Goal: Use online tool/utility: Utilize a website feature to perform a specific function

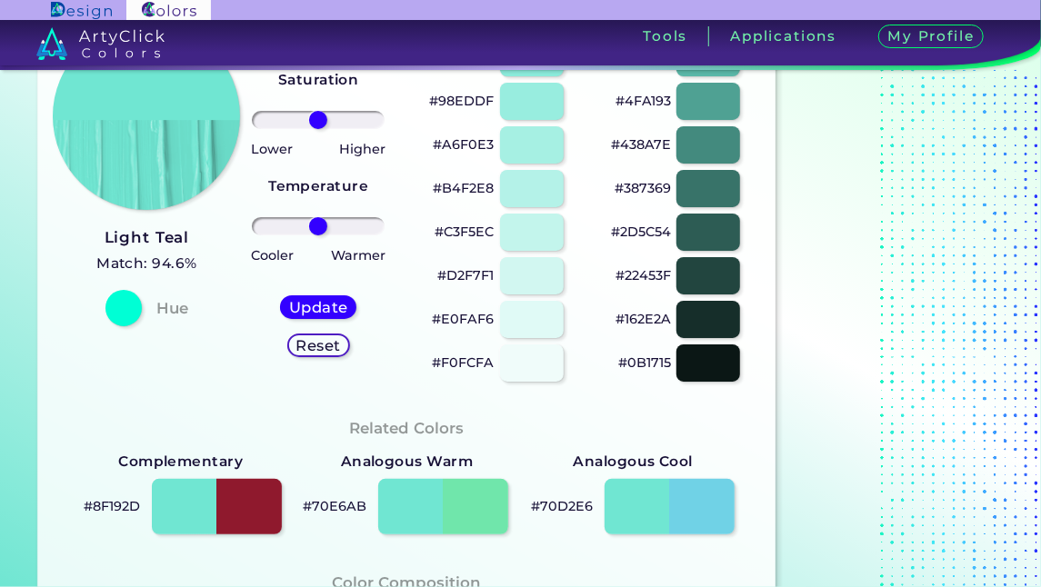
scroll to position [292, 0]
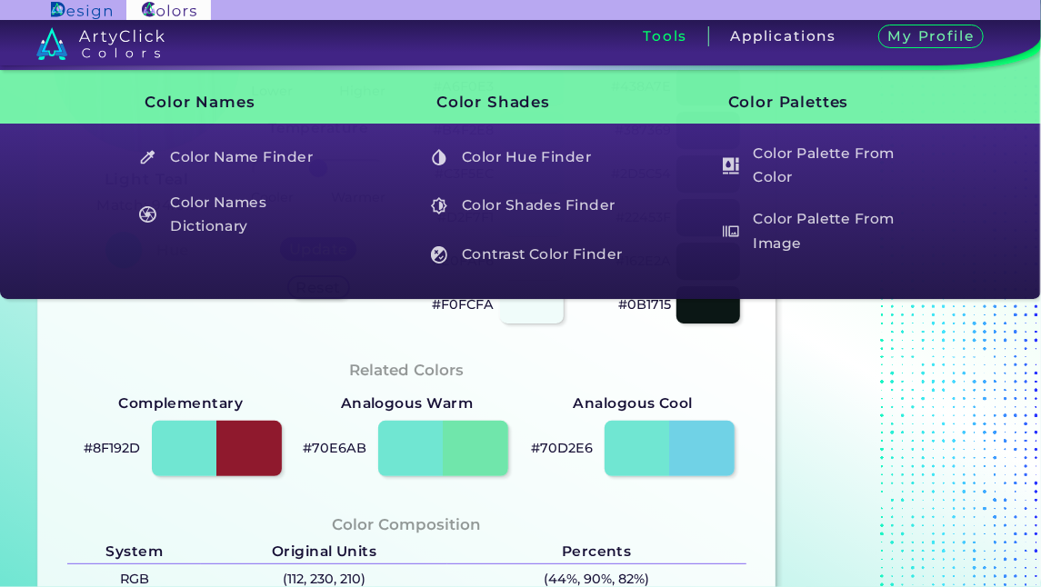
click at [617, 49] on div "Sign In Sign Up My Profile My Details Color Palettes Sign Out Tools Applications" at bounding box center [717, 43] width 647 height 46
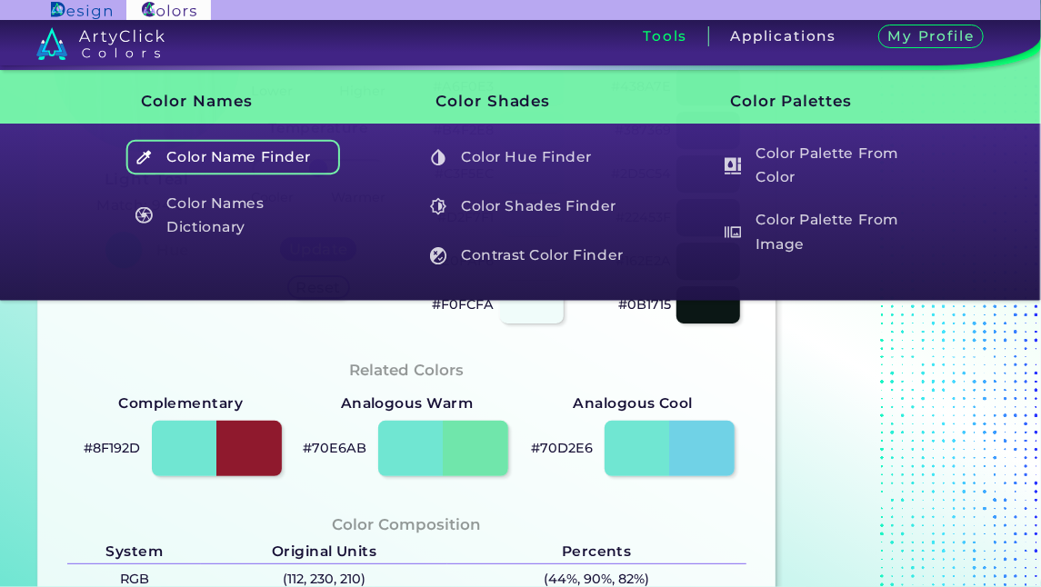
click at [300, 163] on h5 "Color Name Finder" at bounding box center [233, 157] width 214 height 35
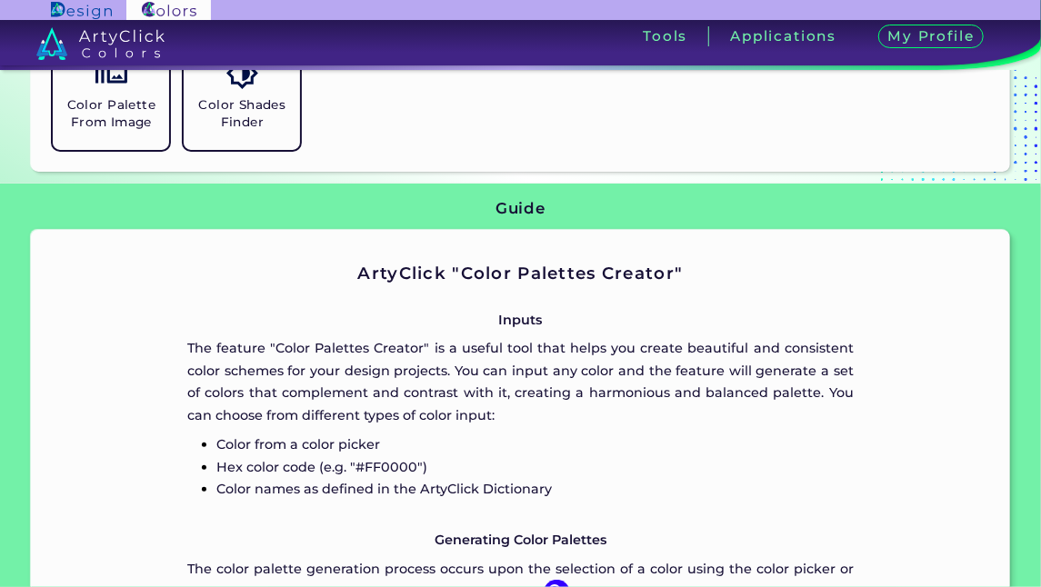
scroll to position [631, 0]
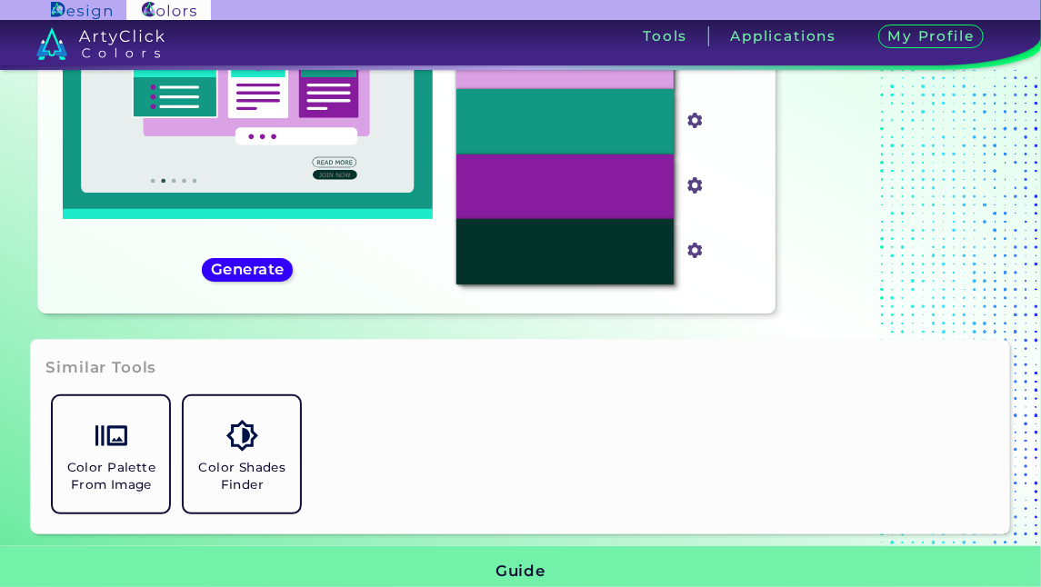
scroll to position [256, 0]
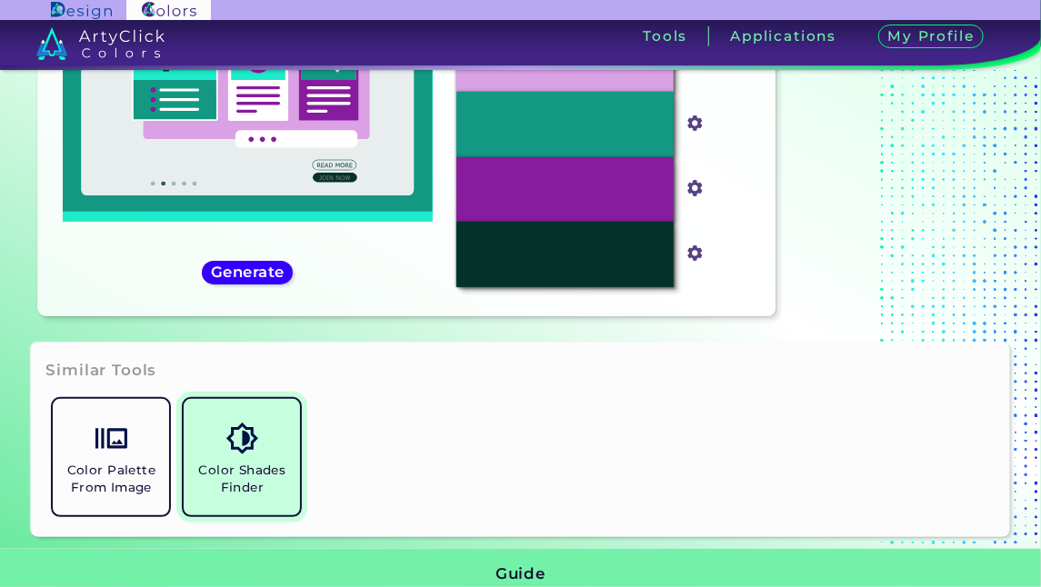
click at [214, 422] on link "Color Shades Finder" at bounding box center [241, 457] width 131 height 131
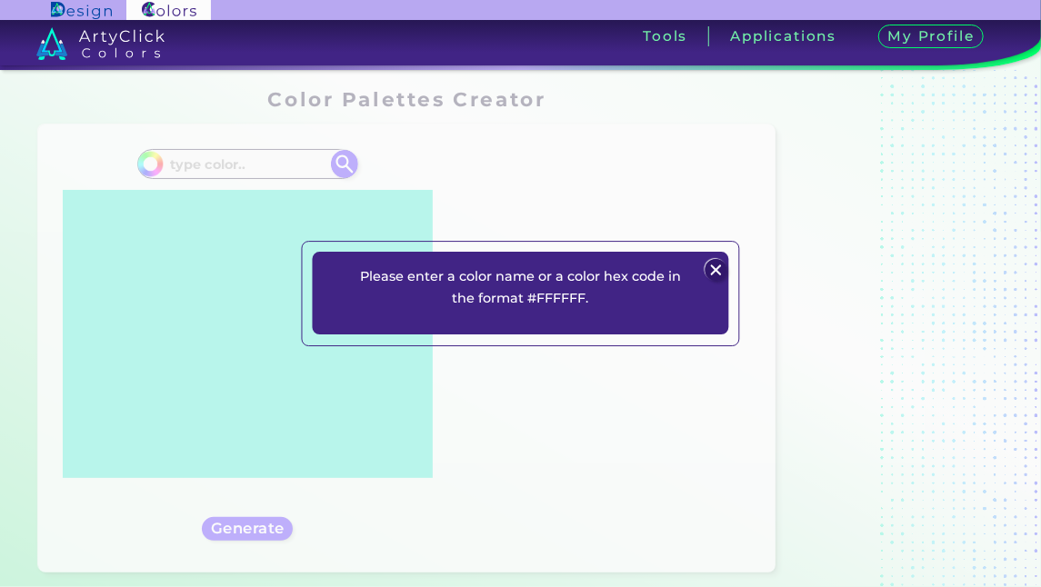
click at [717, 269] on img at bounding box center [717, 271] width 22 height 22
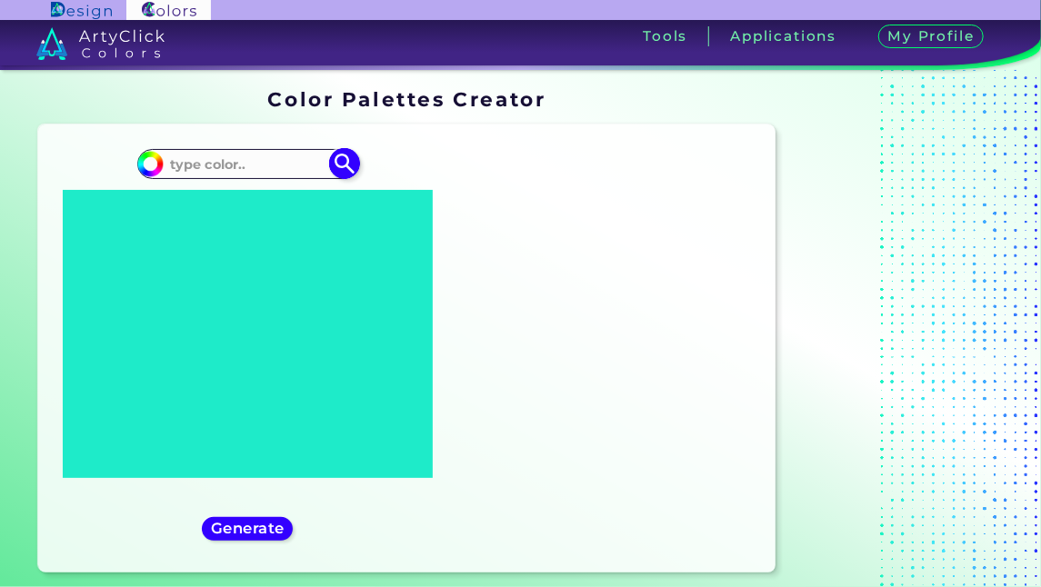
click at [198, 158] on input at bounding box center [247, 164] width 169 height 25
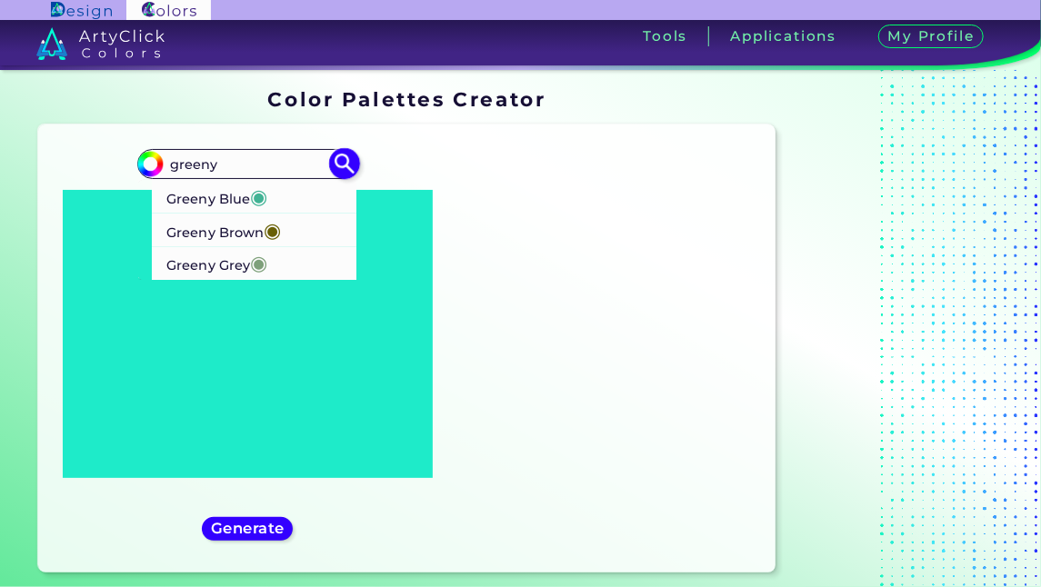
type input "greeny"
click at [218, 191] on p "Greeny Blue ◉" at bounding box center [216, 196] width 101 height 34
type input "#42b395"
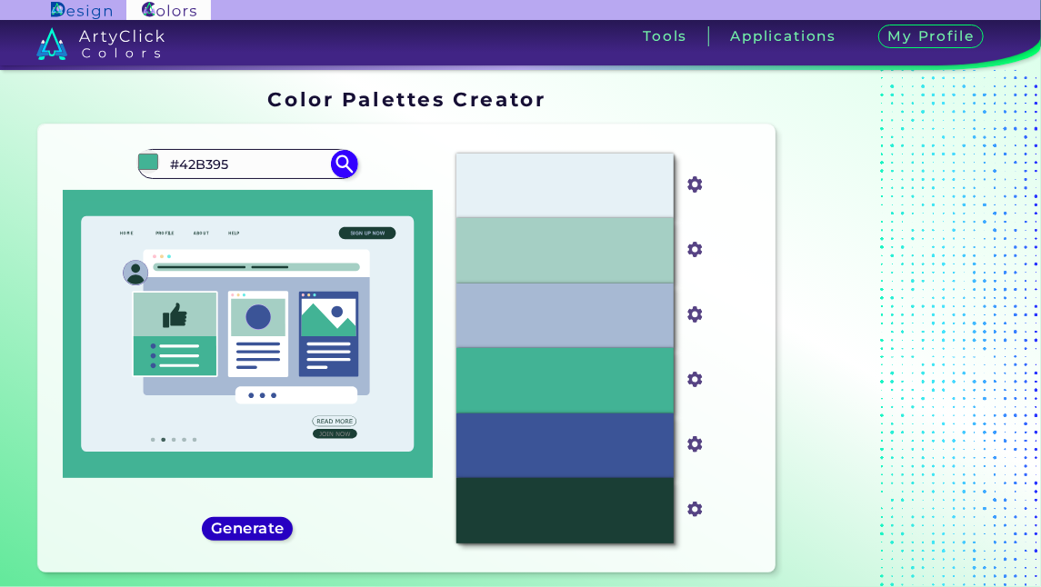
click at [235, 527] on h5 "Generate" at bounding box center [248, 528] width 72 height 15
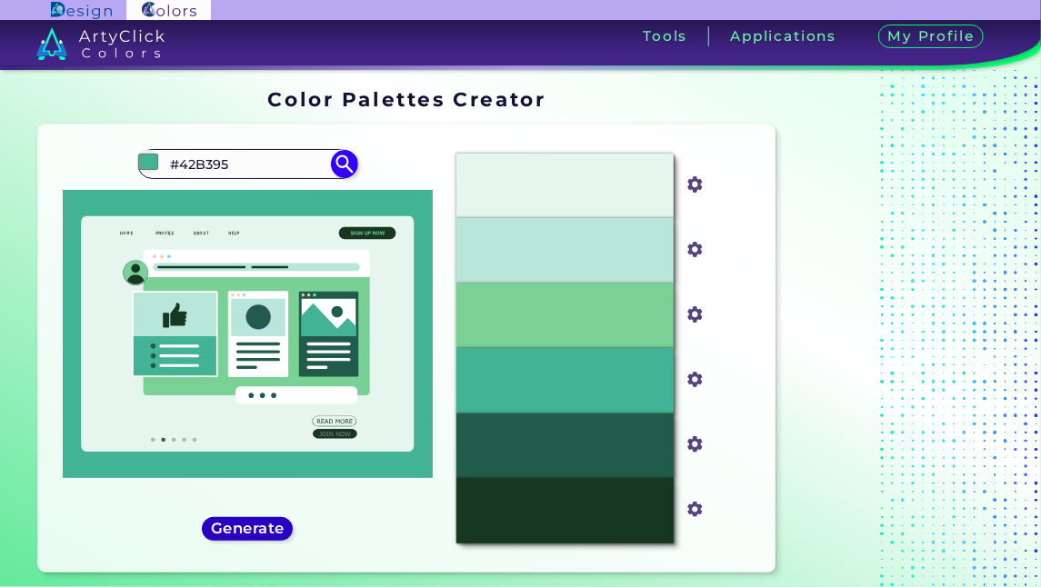
click at [235, 527] on h5 "Generate" at bounding box center [248, 528] width 72 height 15
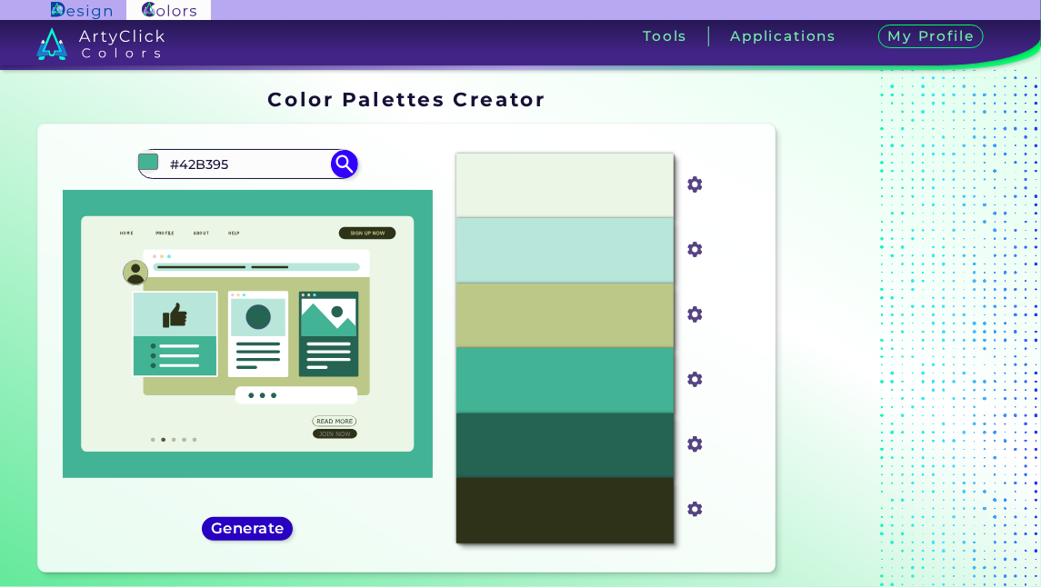
click at [235, 527] on h5 "Generate" at bounding box center [247, 529] width 71 height 15
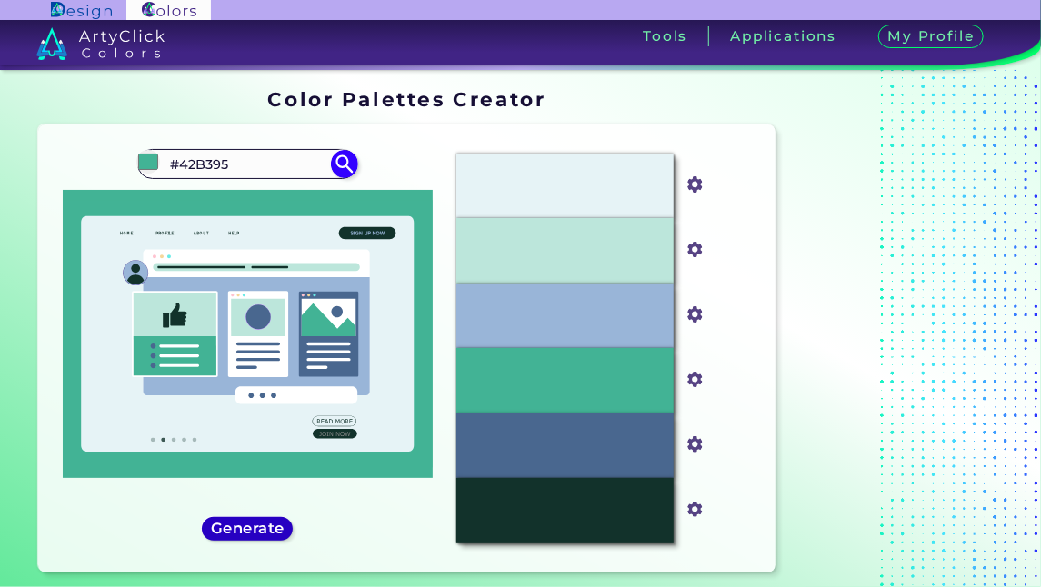
click at [235, 527] on h5 "Generate" at bounding box center [248, 529] width 69 height 14
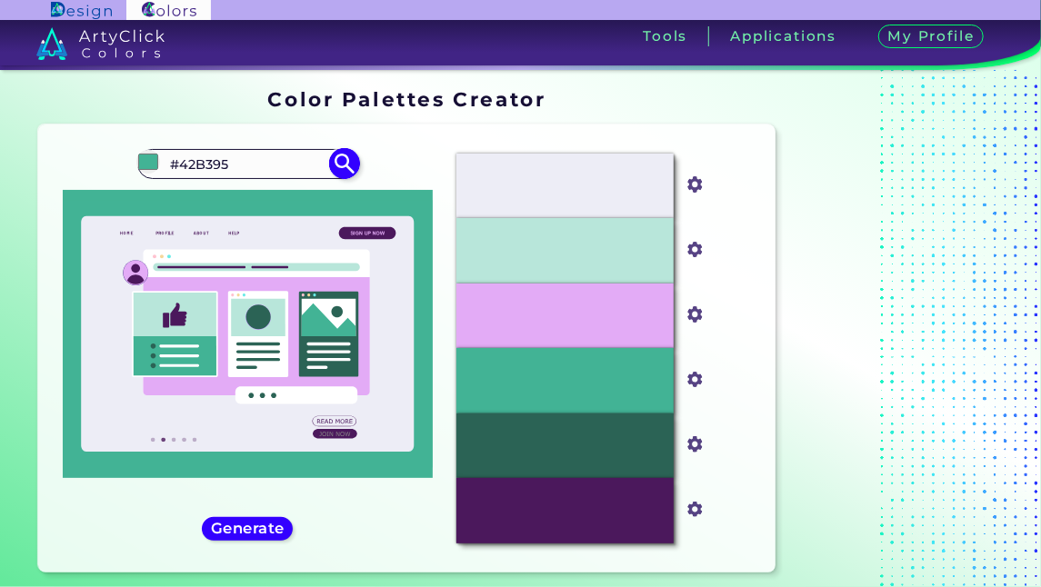
click at [235, 155] on input "#42B395" at bounding box center [247, 164] width 169 height 25
type input "#"
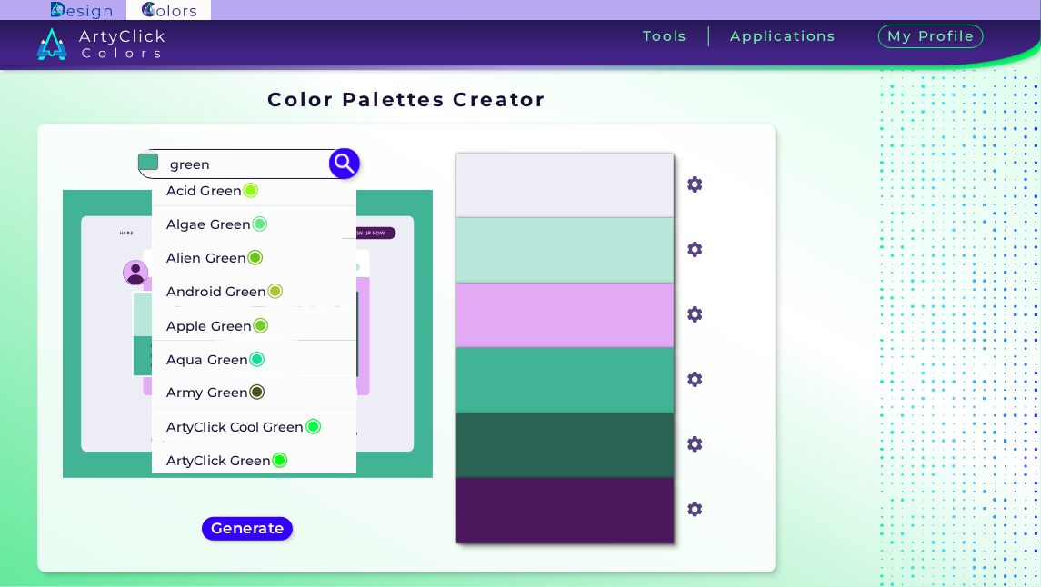
type input "green"
click at [252, 261] on span "◉" at bounding box center [254, 256] width 17 height 24
type input "#6cc417"
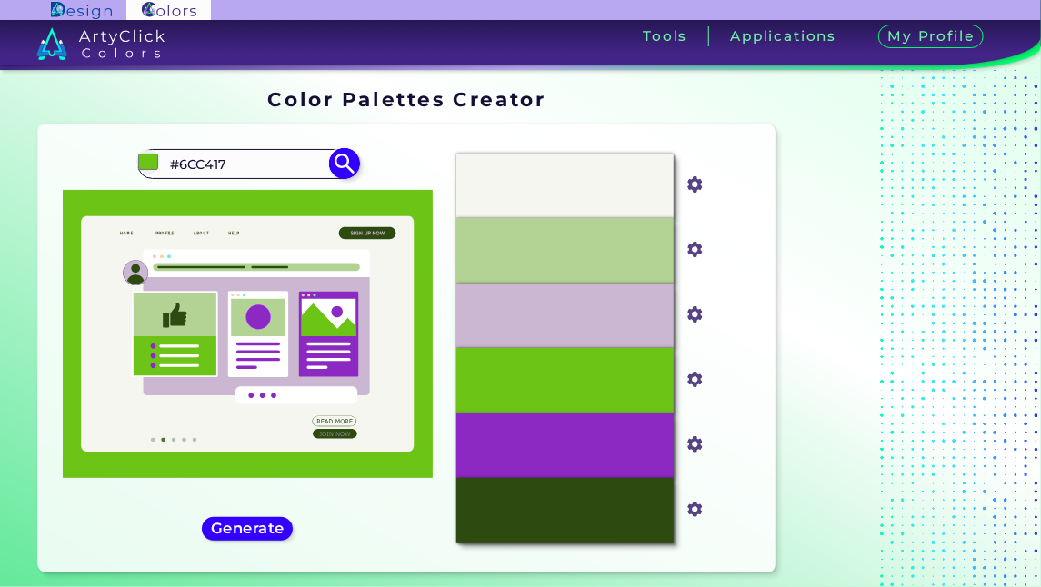
drag, startPoint x: 235, startPoint y: 164, endPoint x: 164, endPoint y: 173, distance: 72.4
click at [164, 173] on input "#6CC417" at bounding box center [247, 164] width 169 height 25
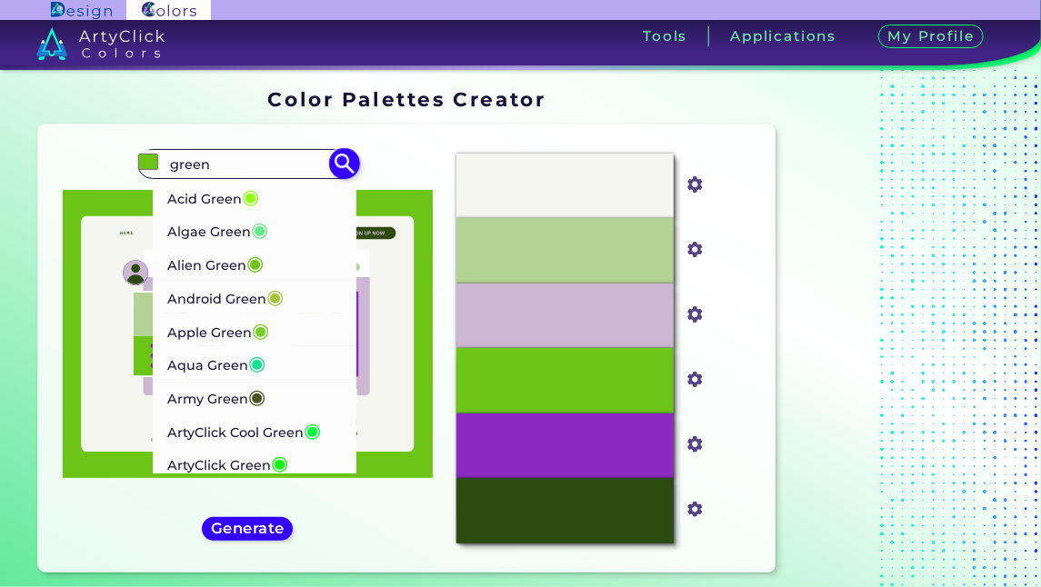
type input "green"
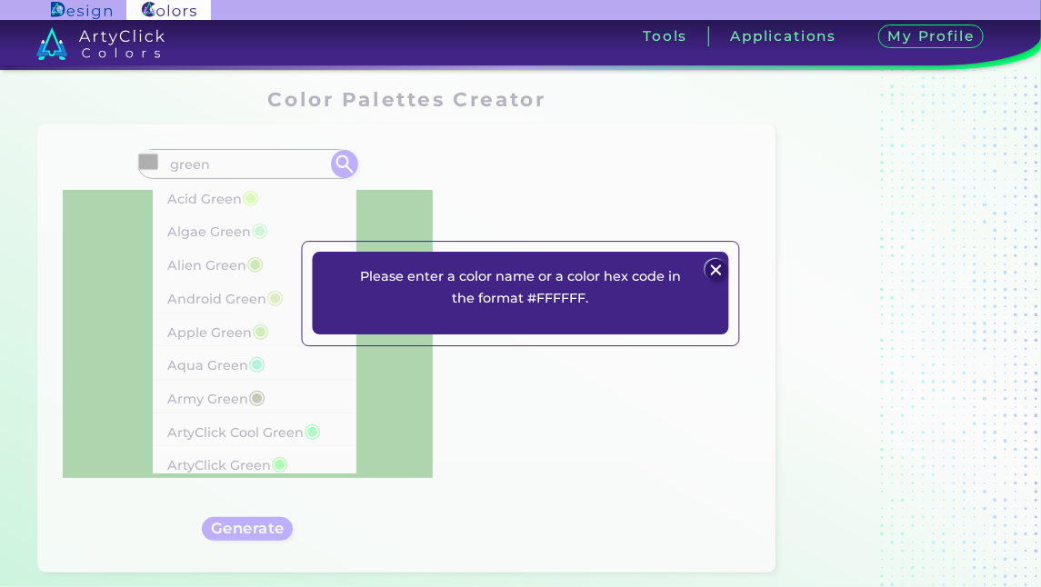
click at [709, 265] on img at bounding box center [717, 271] width 22 height 22
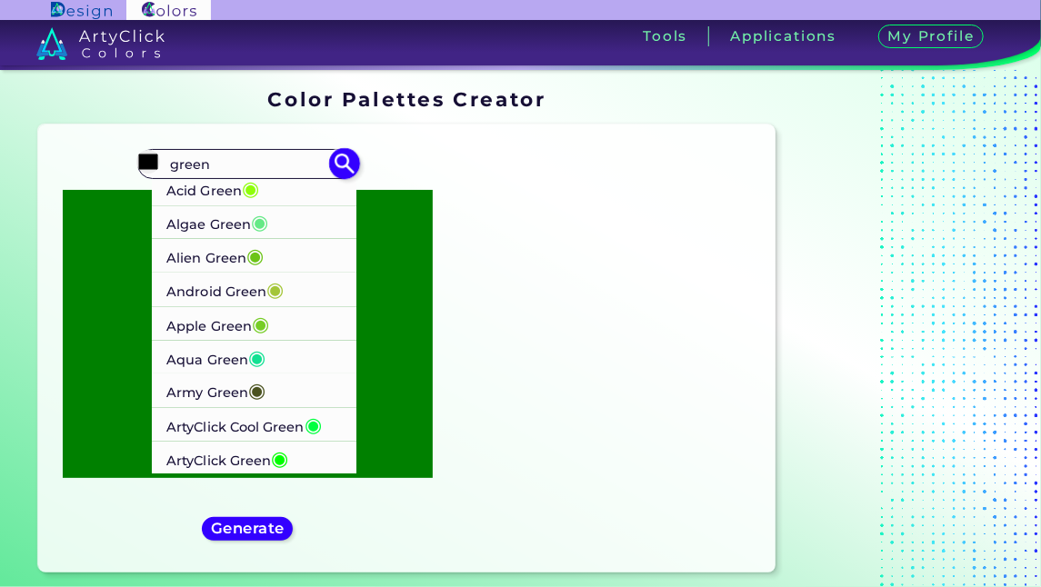
click at [282, 290] on span "◉" at bounding box center [275, 289] width 17 height 24
type input "#a4c639"
type input "#A4C639"
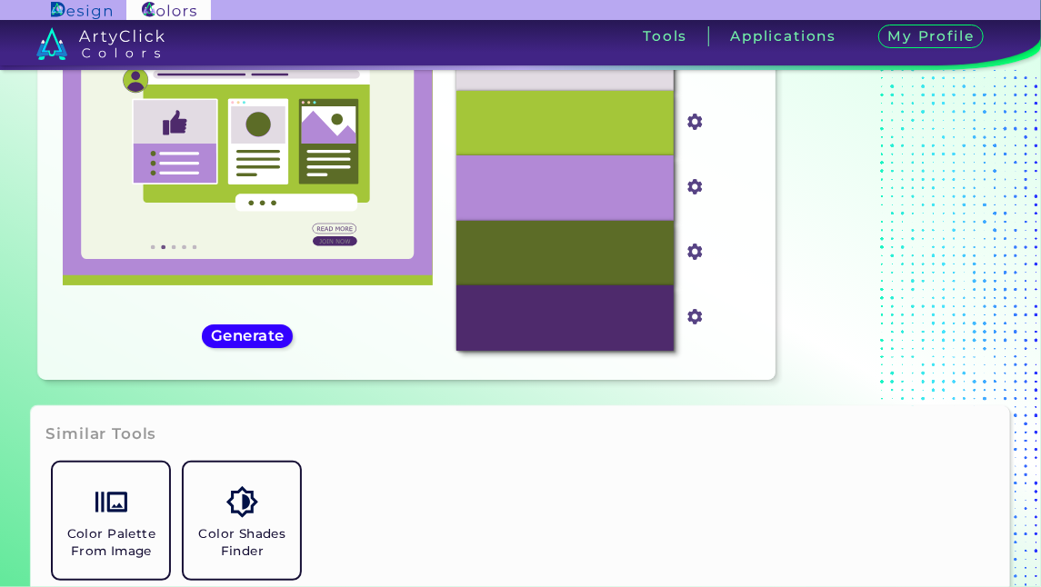
scroll to position [224, 0]
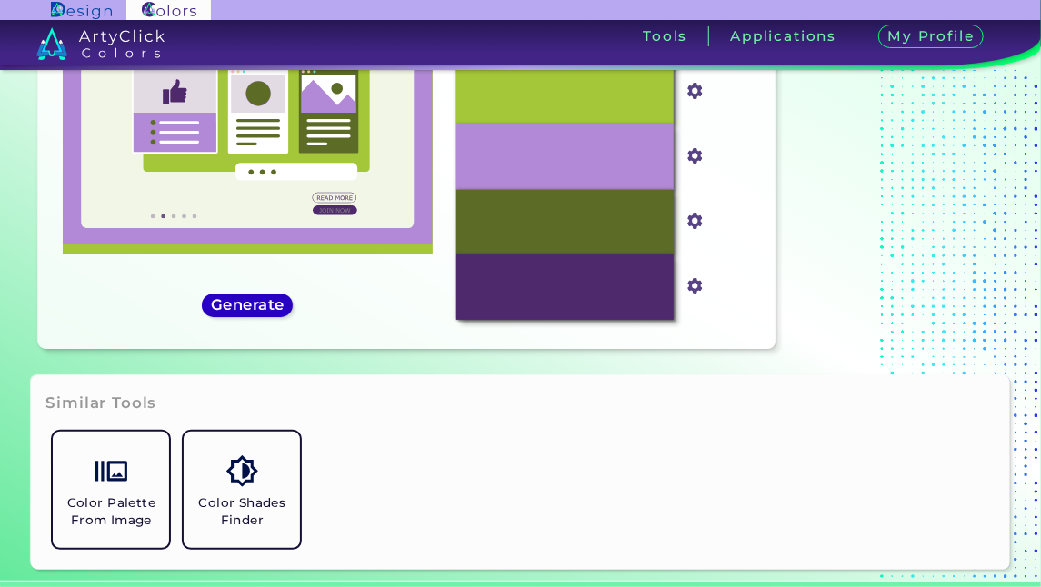
click at [265, 299] on h5 "Generate" at bounding box center [248, 304] width 74 height 15
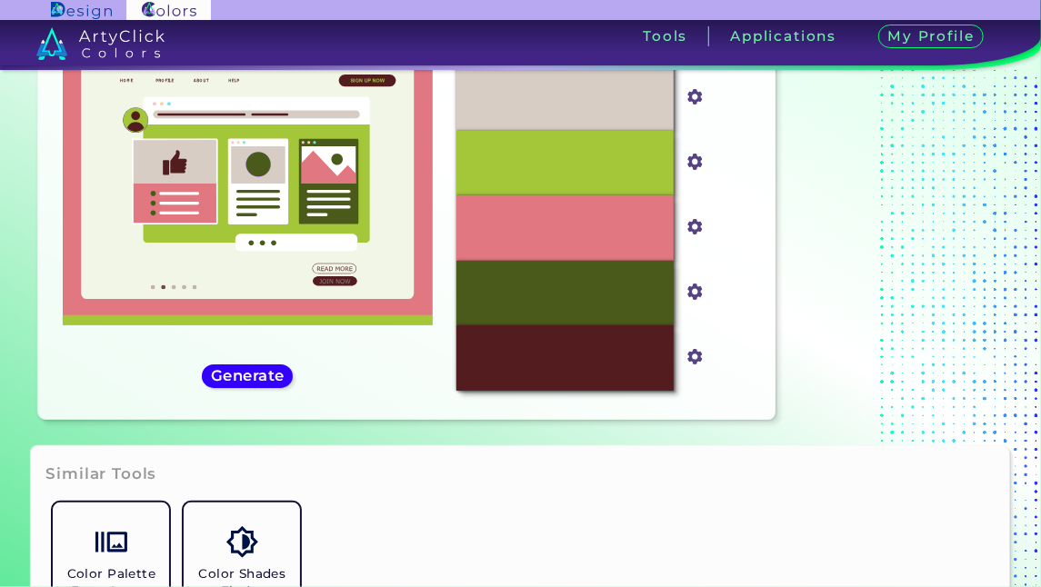
scroll to position [0, 0]
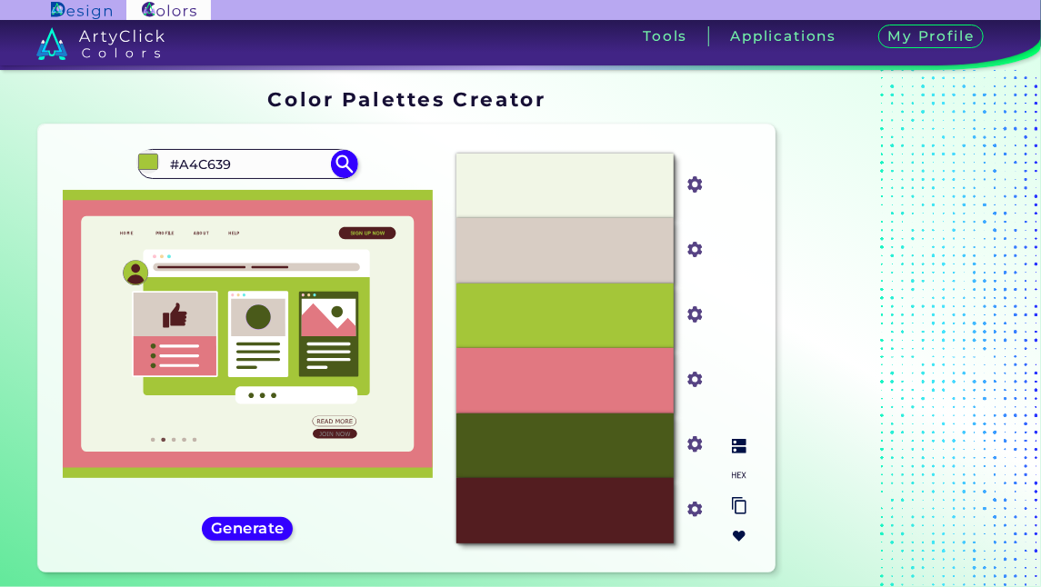
click at [556, 198] on div "#F1F6E6" at bounding box center [564, 186] width 216 height 65
click at [739, 530] on img at bounding box center [739, 536] width 15 height 15
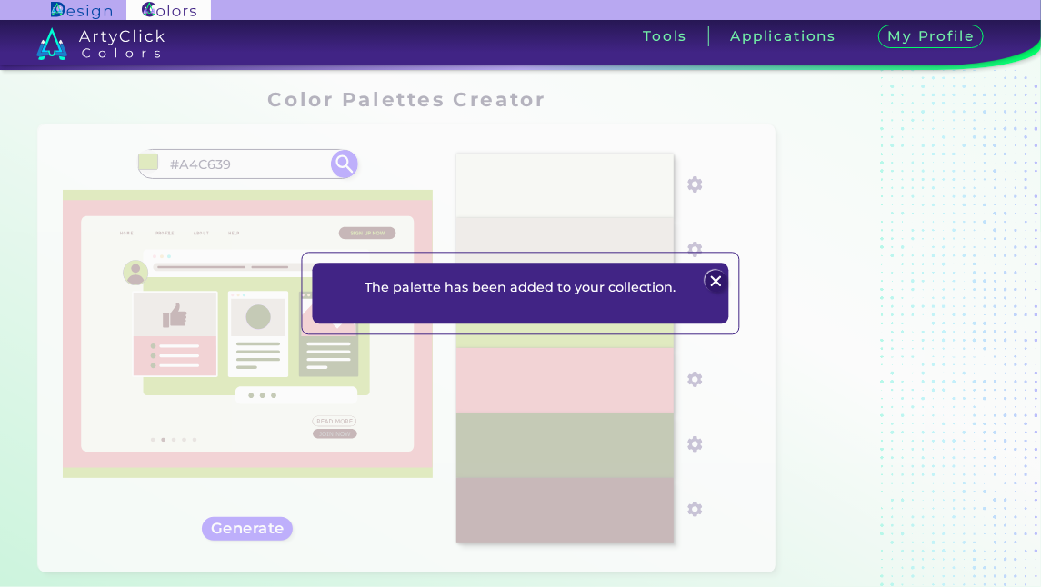
click at [717, 274] on img at bounding box center [717, 282] width 22 height 22
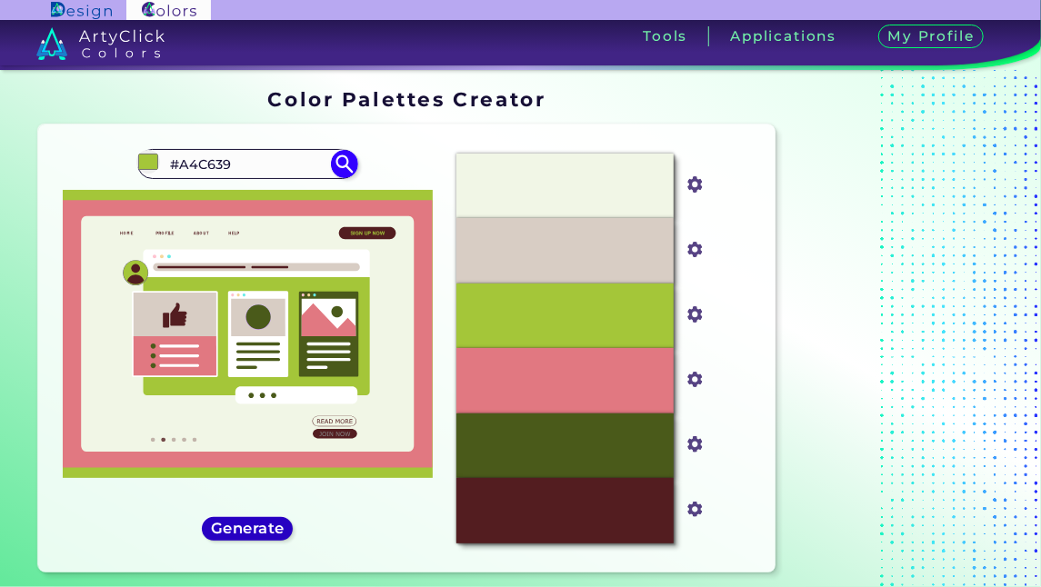
click at [271, 526] on h5 "Generate" at bounding box center [248, 528] width 74 height 15
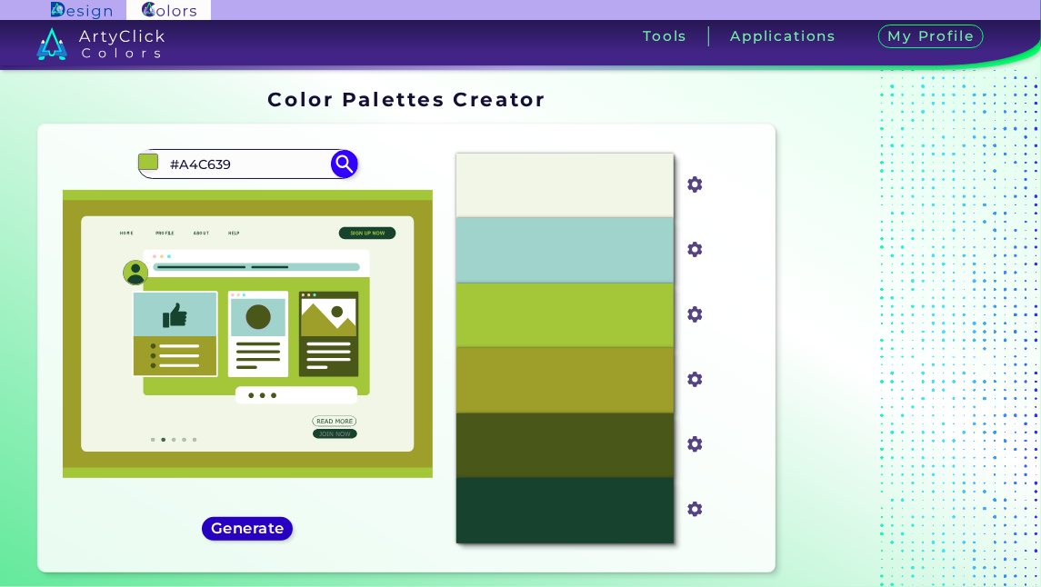
click at [271, 526] on h5 "Generate" at bounding box center [248, 528] width 74 height 15
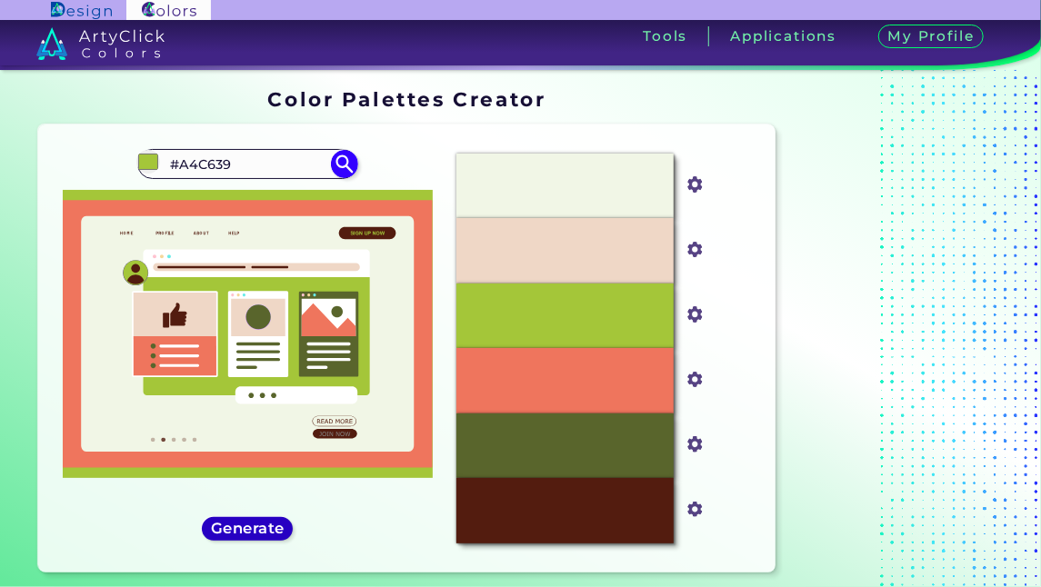
click at [271, 526] on h5 "Generate" at bounding box center [248, 528] width 74 height 15
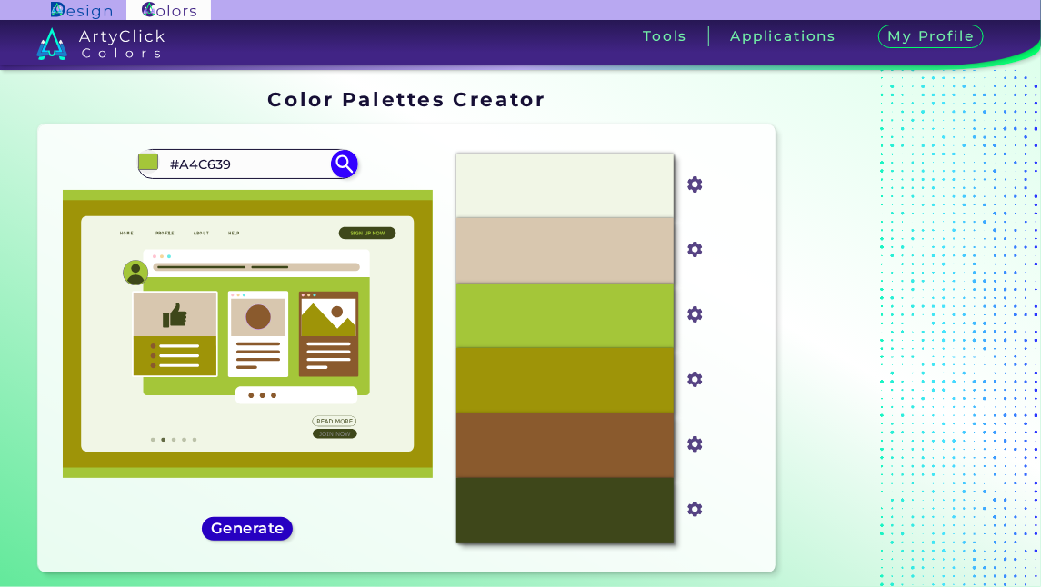
click at [271, 526] on h5 "Generate" at bounding box center [248, 529] width 66 height 14
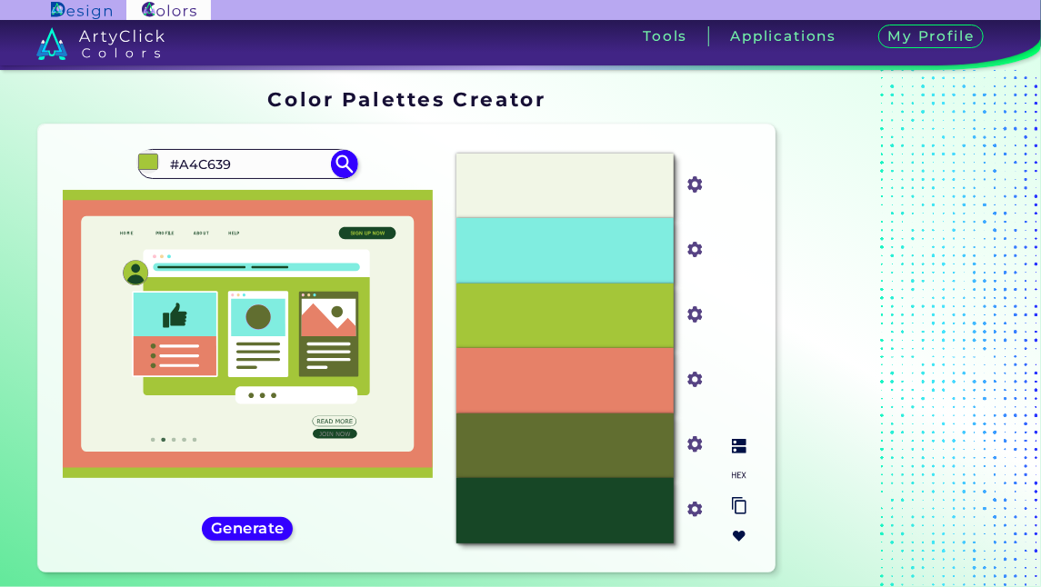
click at [735, 533] on img at bounding box center [739, 536] width 15 height 15
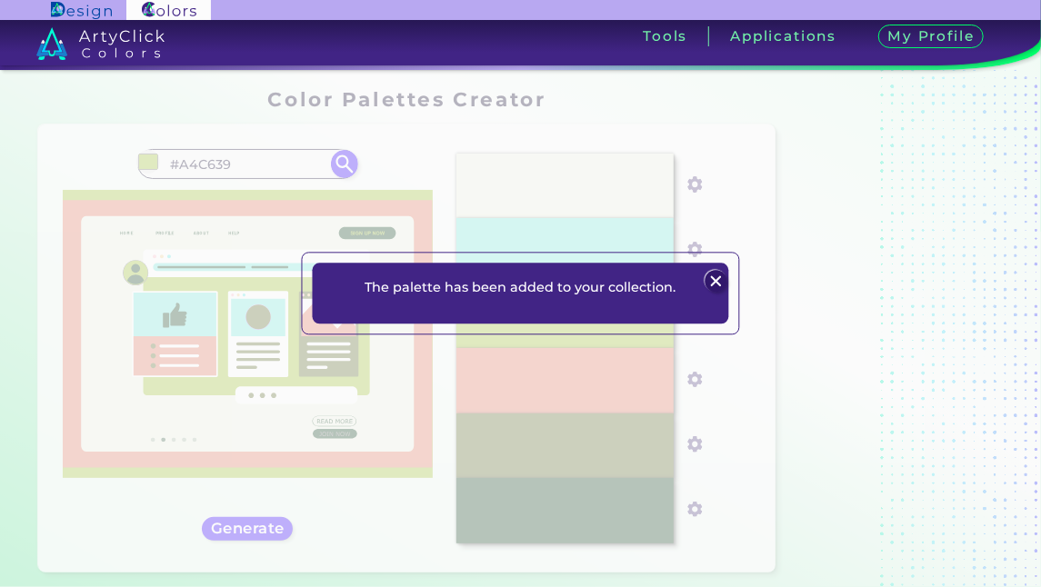
click at [715, 275] on img at bounding box center [717, 282] width 22 height 22
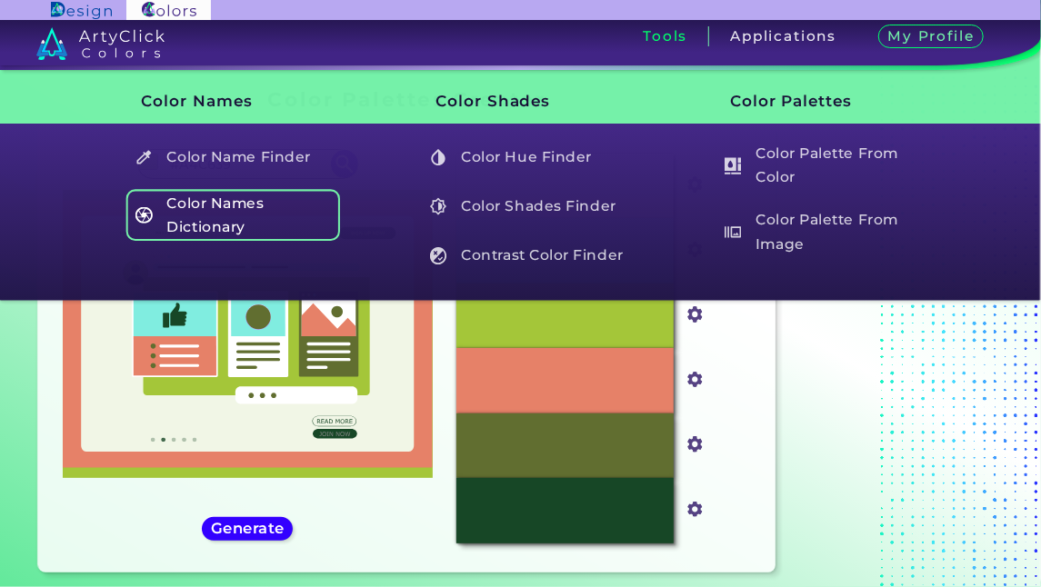
drag, startPoint x: 653, startPoint y: 24, endPoint x: 168, endPoint y: 220, distance: 522.9
click at [168, 70] on header "Sign In Sign Up My Profile My Details Color Palettes Sign Out Tools Application…" at bounding box center [520, 35] width 1041 height 70
click at [168, 220] on h5 "Color Names Dictionary" at bounding box center [233, 215] width 214 height 52
